Goal: Navigation & Orientation: Find specific page/section

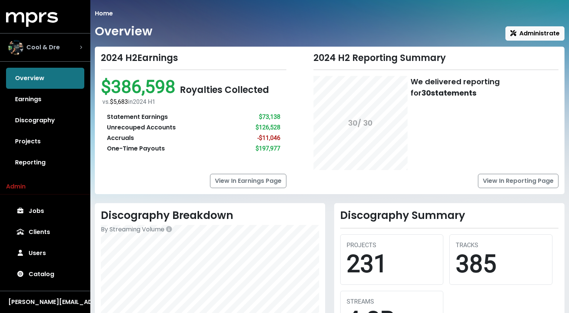
click at [64, 44] on div "Cool & Dre" at bounding box center [45, 47] width 74 height 15
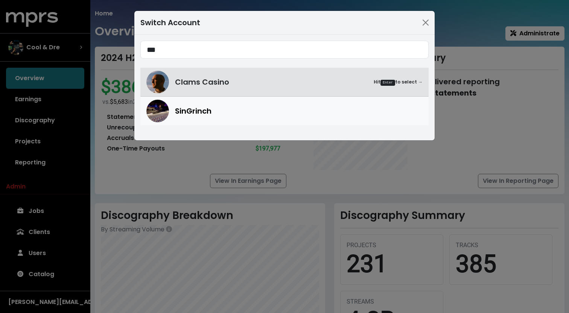
type input "***"
click at [211, 115] on span "SinGrinch" at bounding box center [193, 110] width 36 height 11
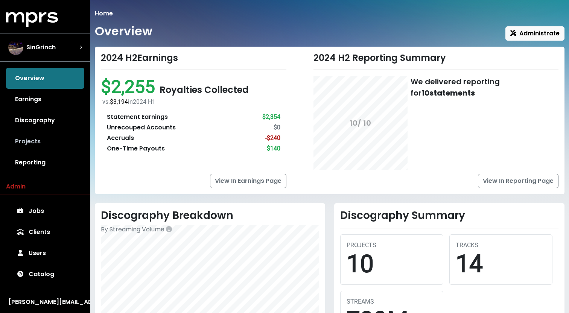
click at [35, 132] on link "Projects" at bounding box center [45, 141] width 78 height 21
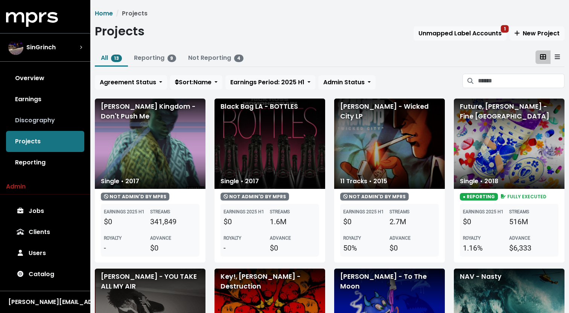
click at [41, 117] on link "Discography" at bounding box center [45, 120] width 78 height 21
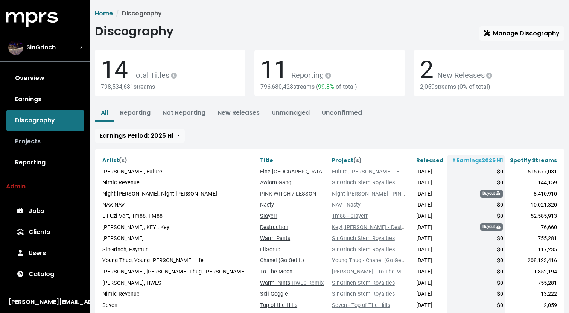
click at [40, 135] on link "Projects" at bounding box center [45, 141] width 78 height 21
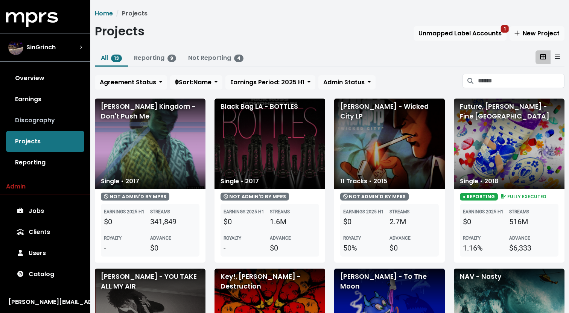
click at [38, 121] on link "Discography" at bounding box center [45, 120] width 78 height 21
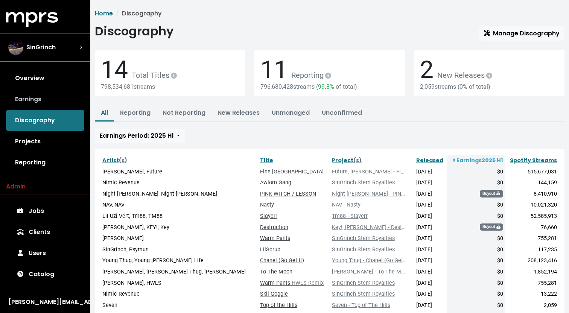
click at [41, 94] on link "Earnings" at bounding box center [45, 99] width 78 height 21
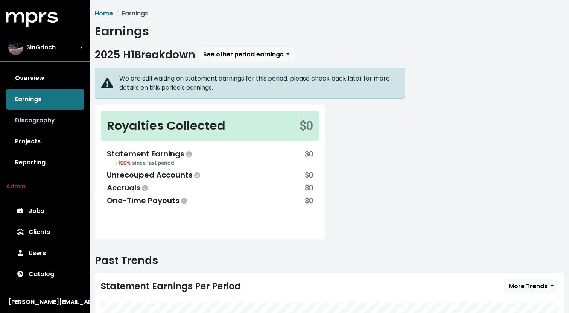
click at [42, 112] on link "Discography" at bounding box center [45, 120] width 78 height 21
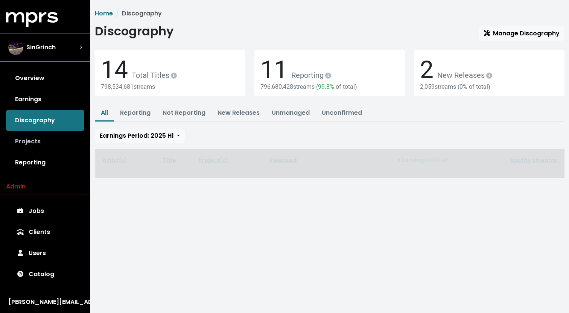
click at [43, 134] on link "Projects" at bounding box center [45, 141] width 78 height 21
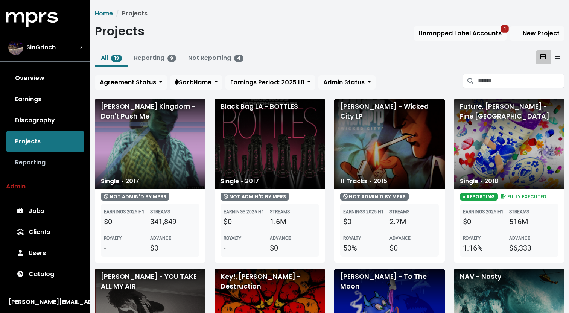
click at [44, 157] on link "Reporting" at bounding box center [45, 162] width 78 height 21
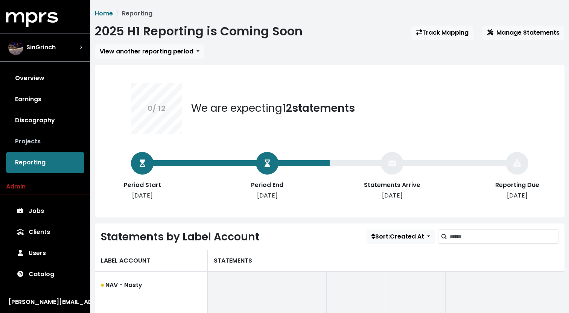
click at [38, 141] on link "Projects" at bounding box center [45, 141] width 78 height 21
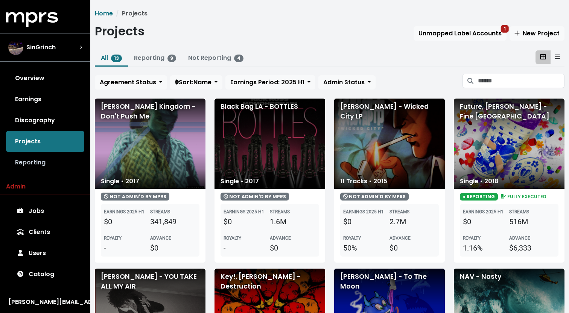
click at [46, 156] on link "Reporting" at bounding box center [45, 162] width 78 height 21
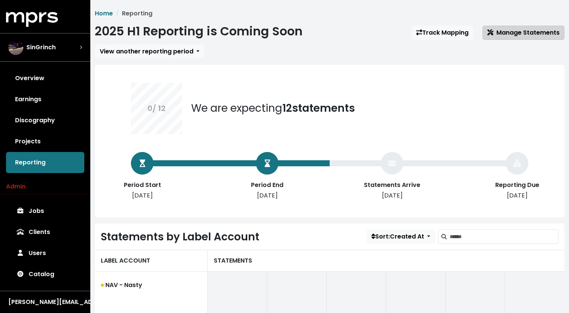
click at [508, 38] on button "Manage Statements" at bounding box center [523, 33] width 82 height 14
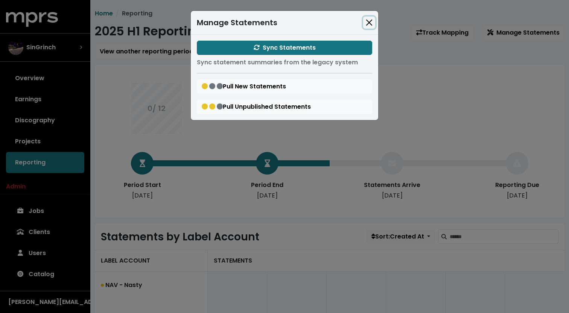
click at [368, 18] on button "Close" at bounding box center [369, 23] width 12 height 12
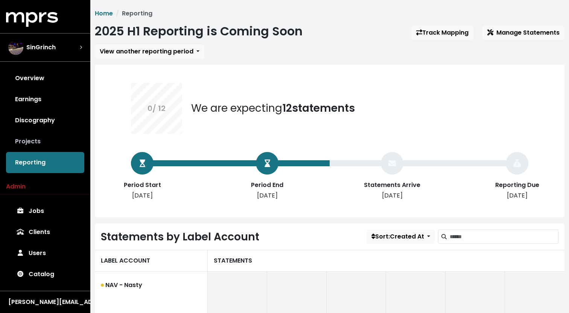
click at [76, 140] on link "Projects" at bounding box center [45, 141] width 78 height 21
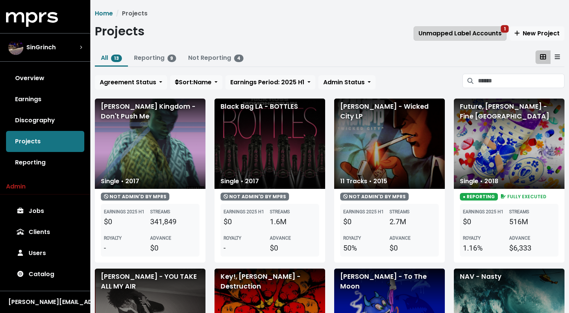
click at [477, 31] on span "Unmapped Label Accounts 1" at bounding box center [459, 33] width 83 height 9
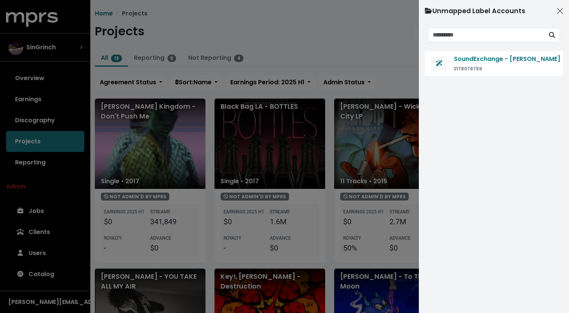
click at [360, 37] on div at bounding box center [284, 156] width 569 height 313
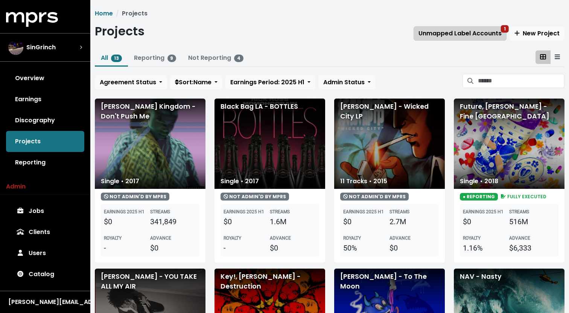
click at [439, 38] on span "Unmapped Label Accounts 1" at bounding box center [459, 33] width 83 height 9
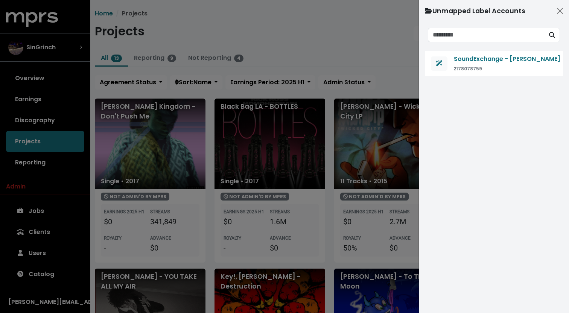
click at [350, 26] on div at bounding box center [284, 156] width 569 height 313
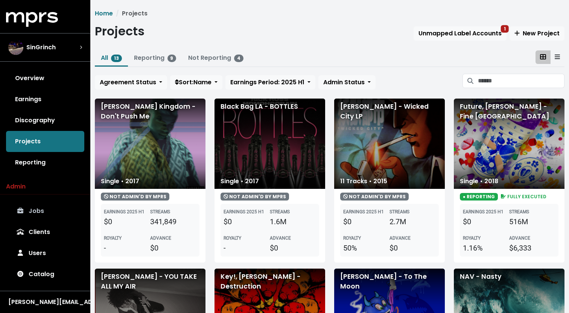
click at [50, 207] on link "Jobs" at bounding box center [45, 210] width 78 height 21
click at [461, 31] on span "Unmapped Label Accounts 1" at bounding box center [459, 33] width 83 height 9
click at [447, 35] on span "Unmapped Label Accounts 1" at bounding box center [459, 33] width 83 height 9
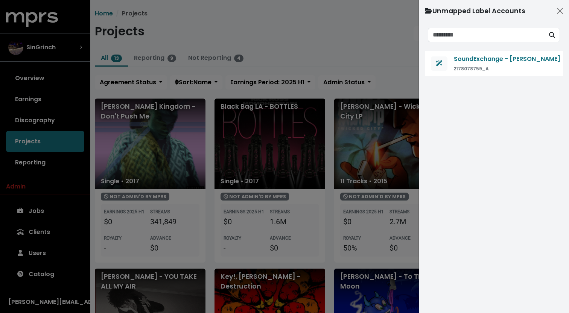
click at [304, 55] on div at bounding box center [284, 156] width 569 height 313
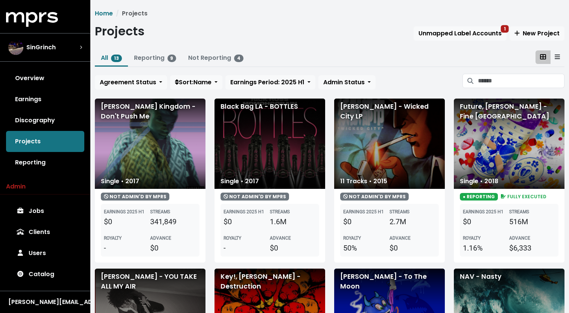
click at [329, 36] on div "Projects Unmapped Label Accounts 1 New Project" at bounding box center [329, 32] width 469 height 17
click at [458, 38] on button "Unmapped Label Accounts 1" at bounding box center [459, 33] width 93 height 14
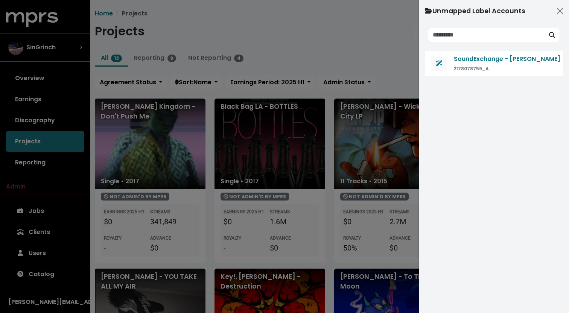
click at [372, 34] on div at bounding box center [284, 156] width 569 height 313
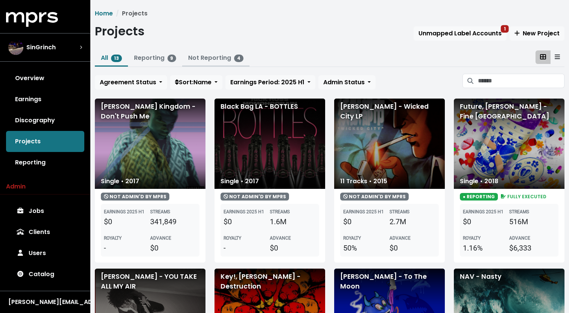
click at [220, 63] on button "Not Reporting 4" at bounding box center [215, 58] width 67 height 16
click at [229, 64] on button "Not Reporting 4" at bounding box center [215, 58] width 67 height 16
click at [235, 59] on span "4" at bounding box center [238, 59] width 9 height 8
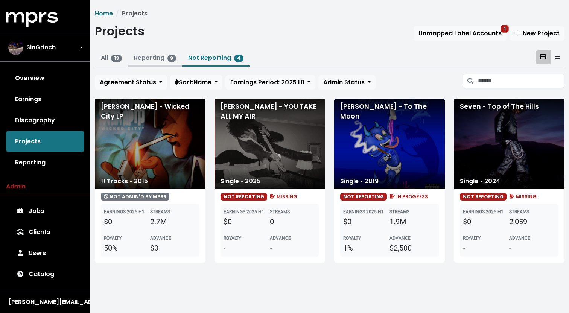
click at [150, 54] on link "Reporting 9" at bounding box center [155, 57] width 42 height 9
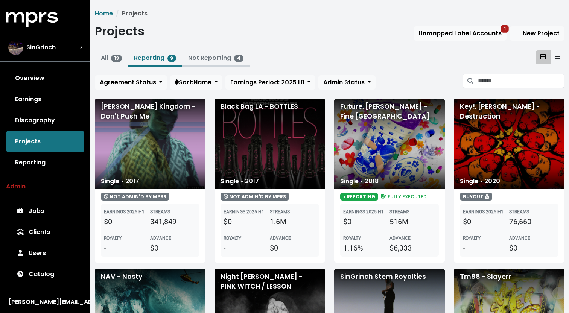
click at [192, 60] on link "Not Reporting 4" at bounding box center [215, 57] width 55 height 9
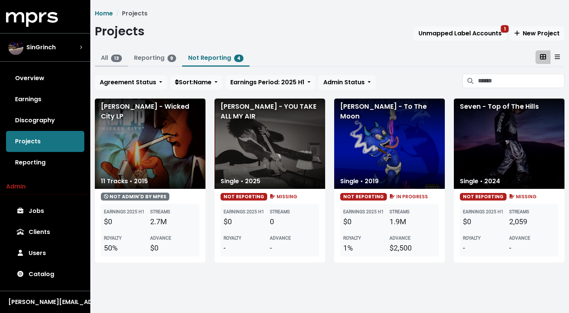
click at [114, 62] on span "13" at bounding box center [116, 59] width 11 height 8
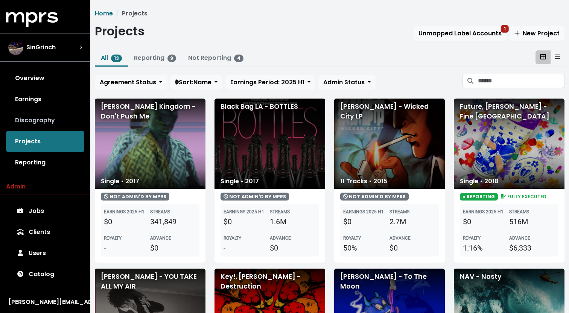
click at [36, 120] on link "Discography" at bounding box center [45, 120] width 78 height 21
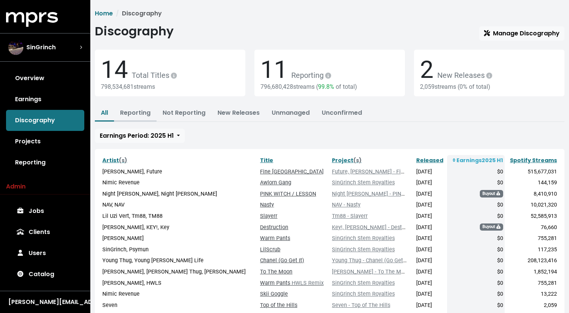
click at [147, 112] on link "Reporting" at bounding box center [135, 112] width 30 height 9
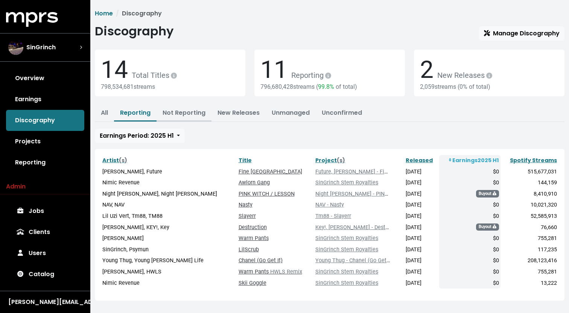
click at [183, 112] on link "Not Reporting" at bounding box center [183, 112] width 43 height 9
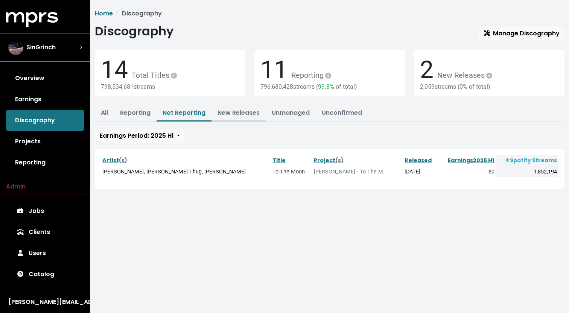
click at [243, 114] on link "New Releases" at bounding box center [238, 112] width 42 height 9
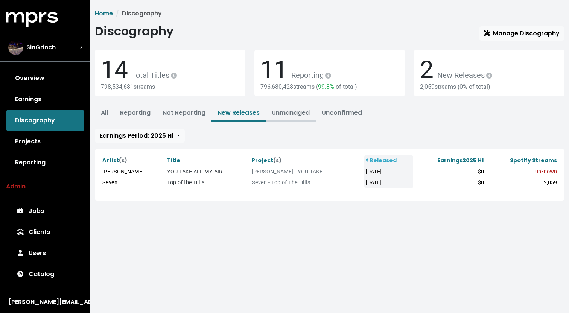
click at [294, 115] on link "Unmanaged" at bounding box center [291, 112] width 38 height 9
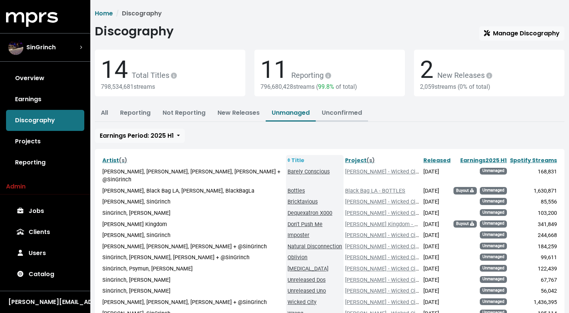
click at [331, 114] on link "Unconfirmed" at bounding box center [342, 112] width 40 height 9
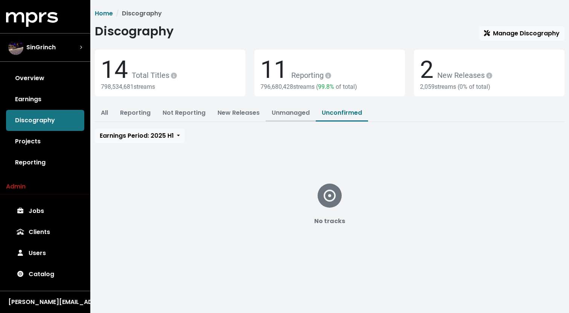
click at [291, 114] on link "Unmanaged" at bounding box center [291, 112] width 38 height 9
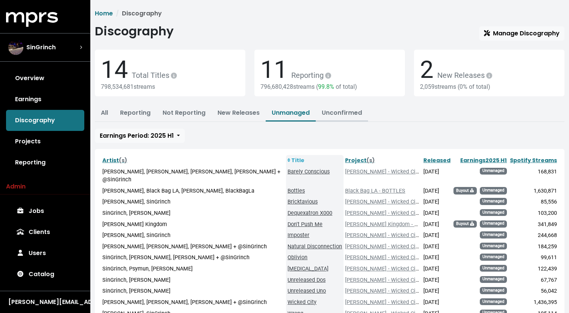
click at [332, 120] on button "Unconfirmed" at bounding box center [341, 113] width 52 height 16
click at [347, 115] on link "Unconfirmed" at bounding box center [342, 112] width 40 height 9
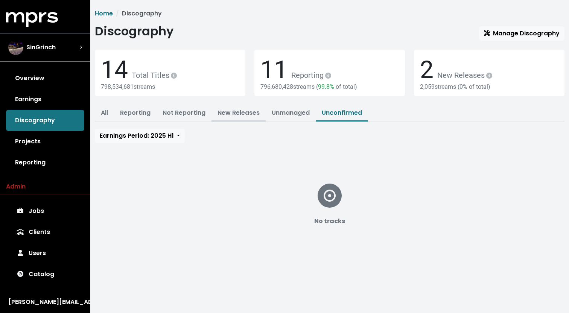
click at [262, 107] on button "New Releases" at bounding box center [238, 113] width 54 height 16
click at [265, 111] on button "Unmanaged" at bounding box center [290, 113] width 50 height 16
click at [235, 110] on link "New Releases" at bounding box center [238, 112] width 42 height 9
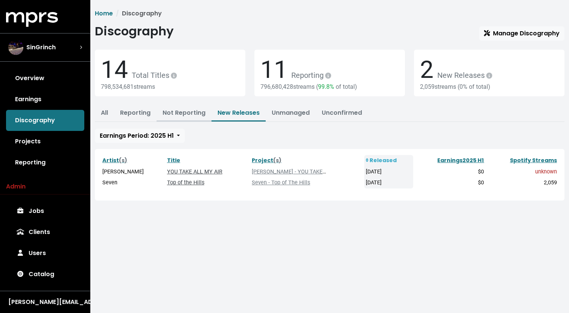
click at [170, 105] on button "Not Reporting" at bounding box center [183, 113] width 55 height 16
click at [182, 117] on link "Not Reporting" at bounding box center [183, 112] width 43 height 9
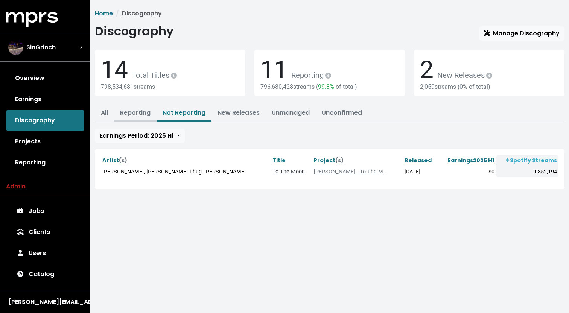
click at [132, 115] on link "Reporting" at bounding box center [135, 112] width 30 height 9
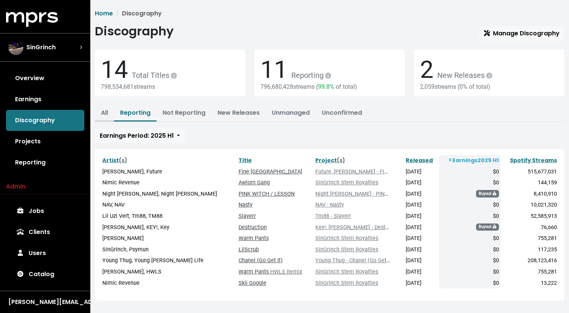
click at [103, 114] on link "All" at bounding box center [104, 112] width 7 height 9
